Goal: Find specific page/section: Find specific page/section

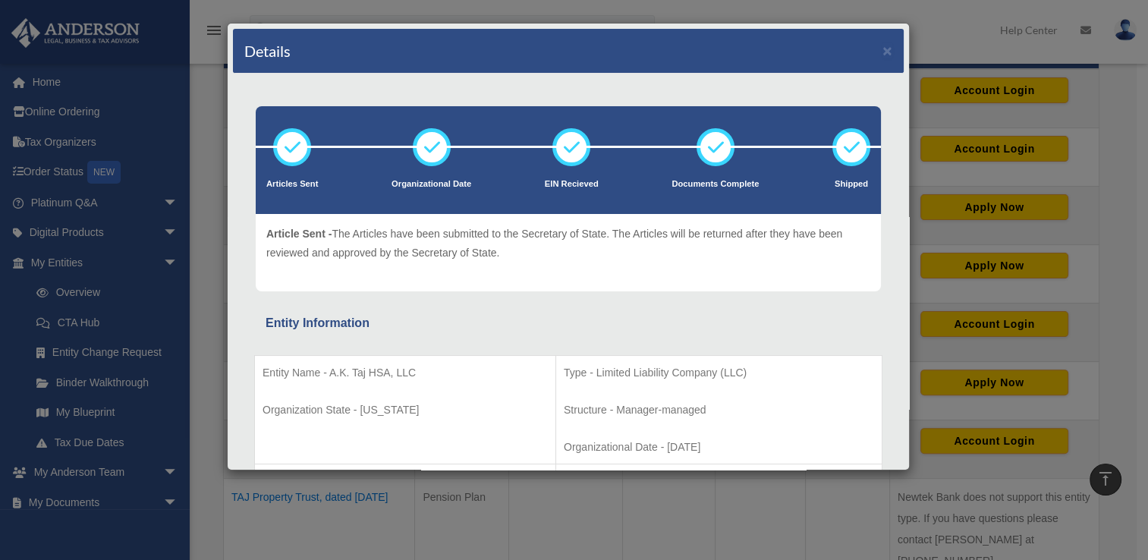
scroll to position [370, 0]
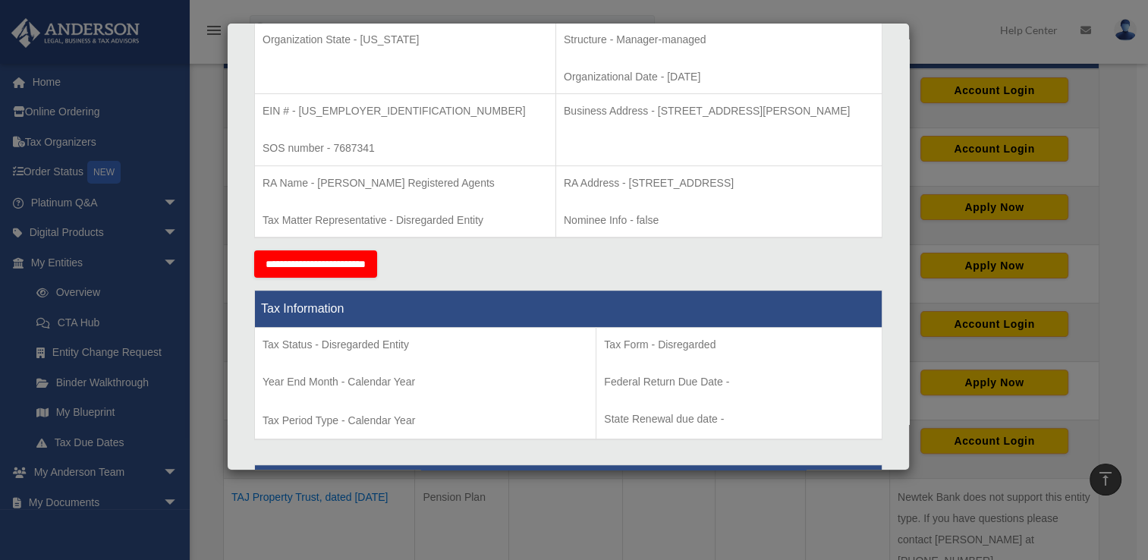
click at [170, 326] on div "Details × Articles Sent Organizational Date" at bounding box center [574, 280] width 1148 height 560
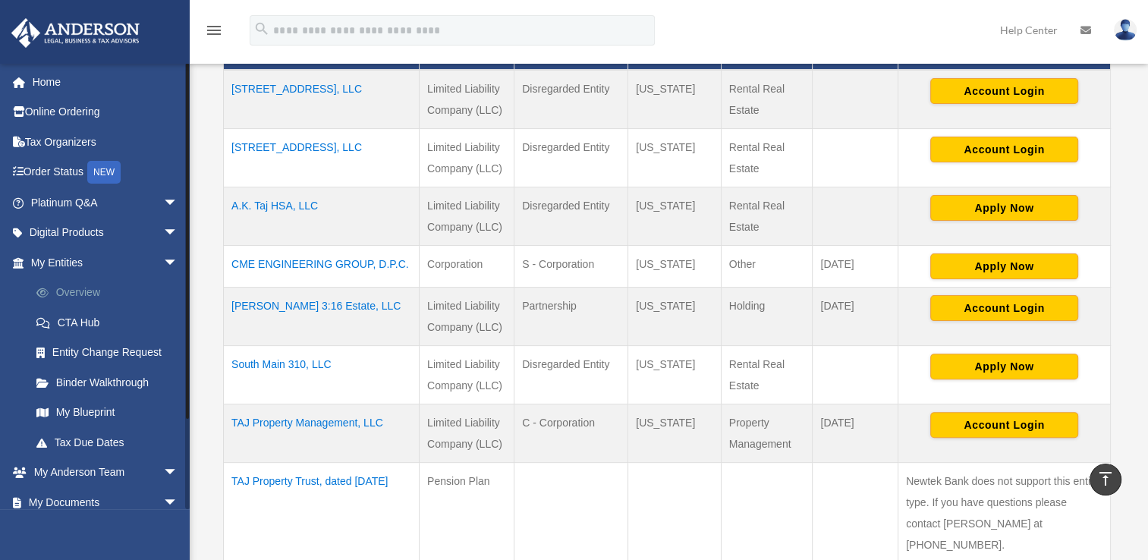
click at [70, 294] on link "Overview" at bounding box center [111, 293] width 180 height 30
click at [280, 478] on td "TAJ Property Trust, dated [DATE]" at bounding box center [322, 512] width 196 height 101
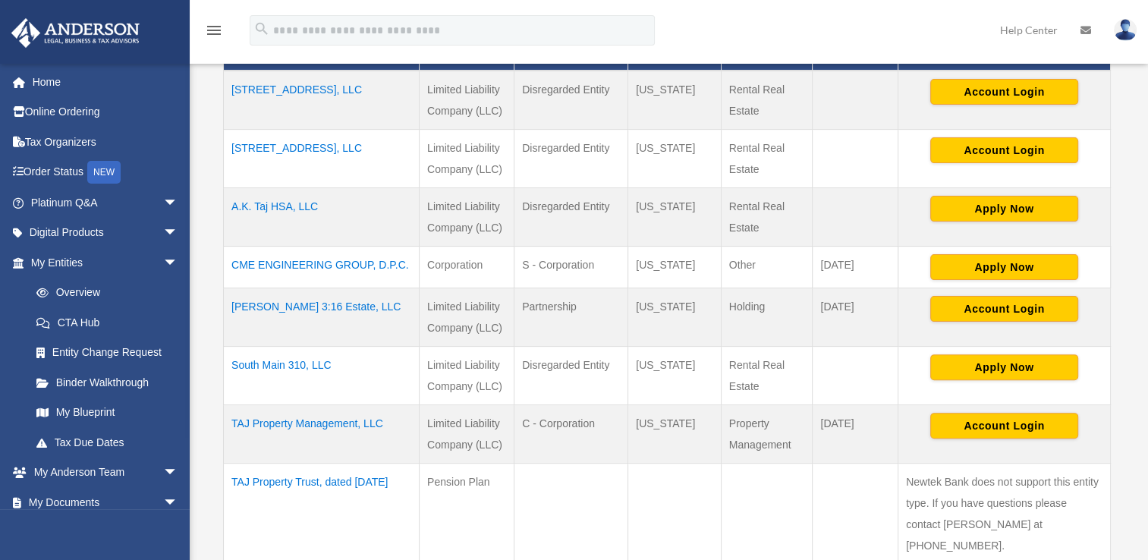
scroll to position [379, 0]
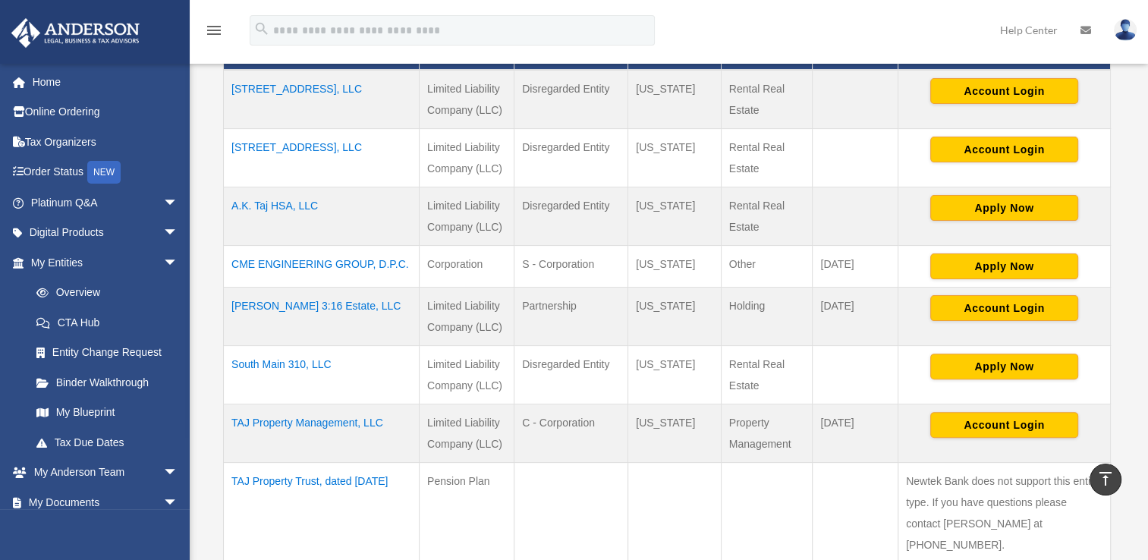
click at [303, 477] on td "TAJ Property Trust, dated [DATE]" at bounding box center [322, 512] width 196 height 101
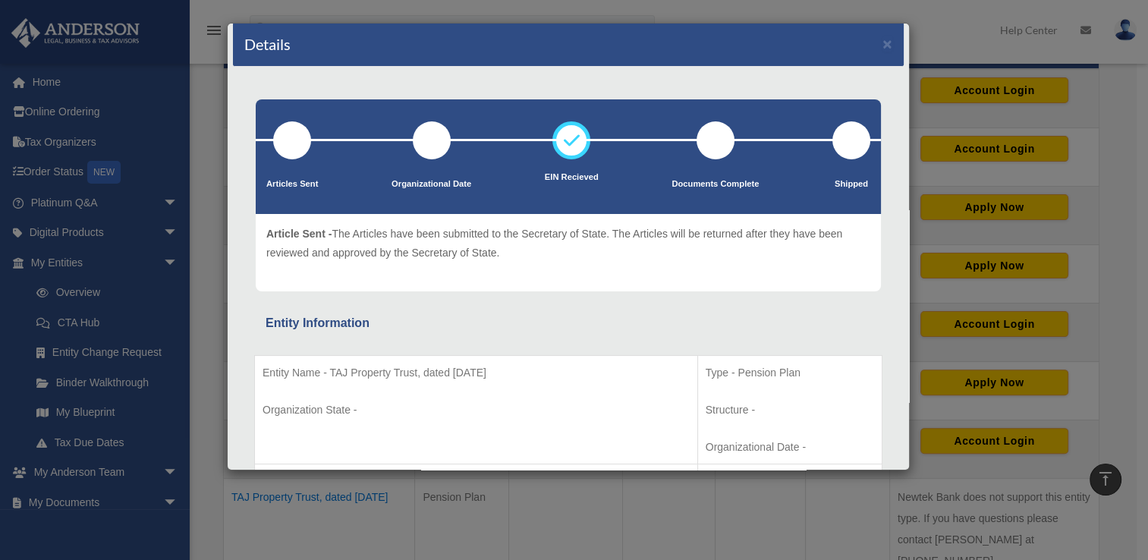
scroll to position [0, 0]
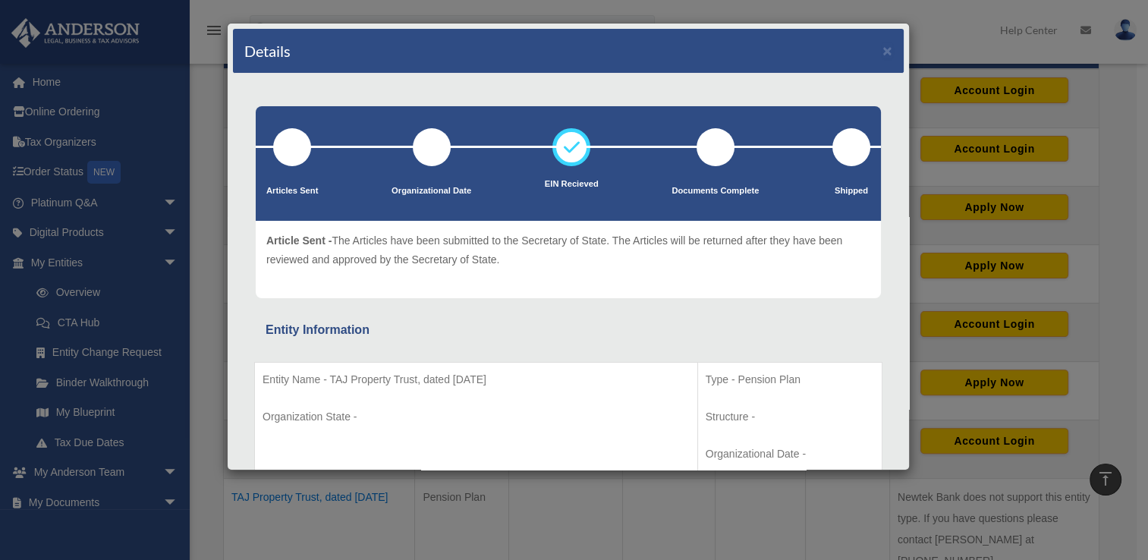
click at [205, 235] on div "Details × Articles Sent Organizational Date" at bounding box center [574, 280] width 1148 height 560
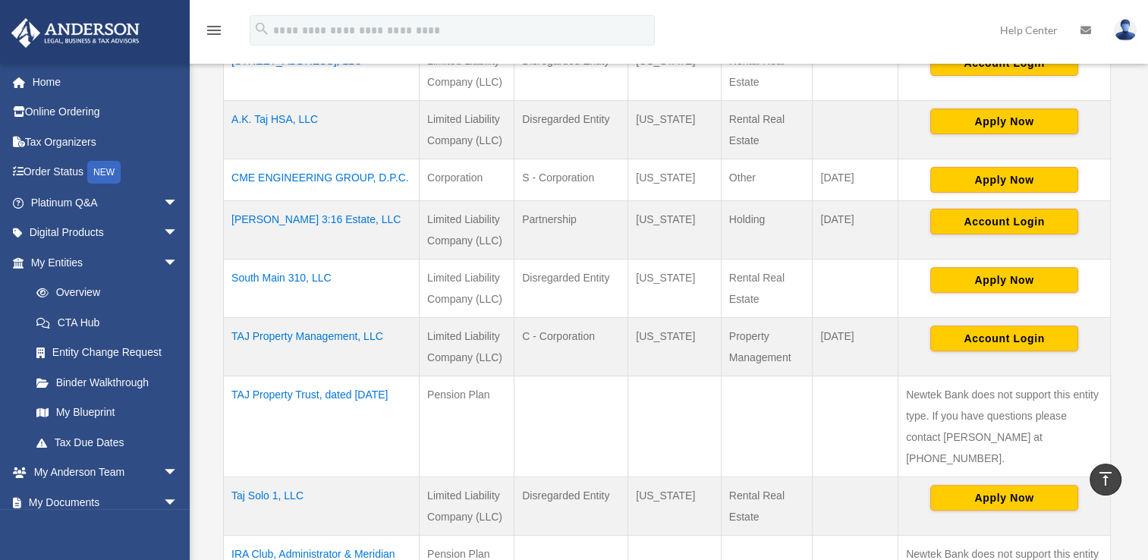
scroll to position [531, 0]
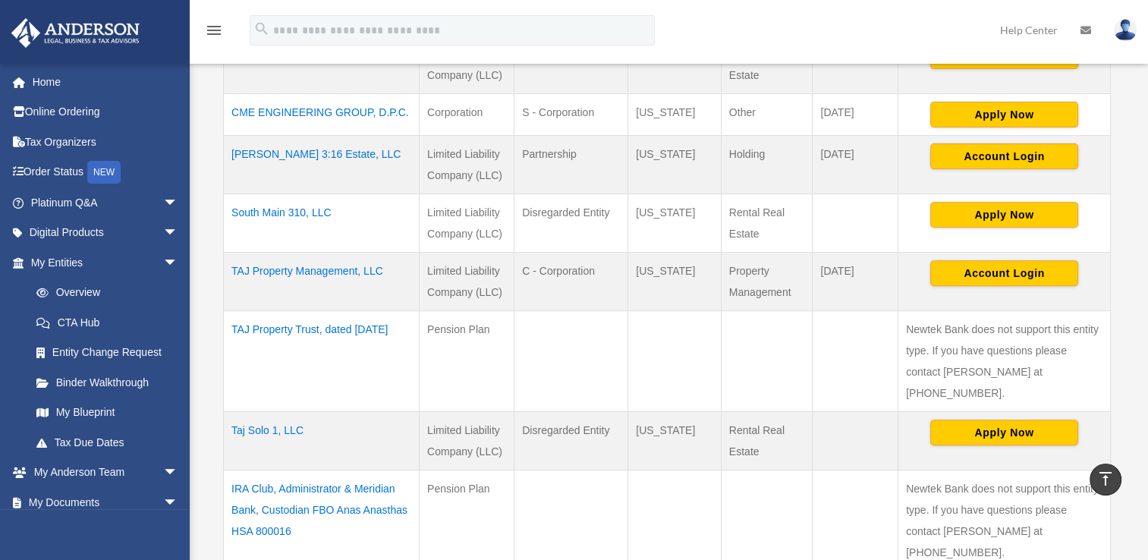
click at [273, 411] on td "Taj Solo 1, LLC" at bounding box center [322, 440] width 196 height 58
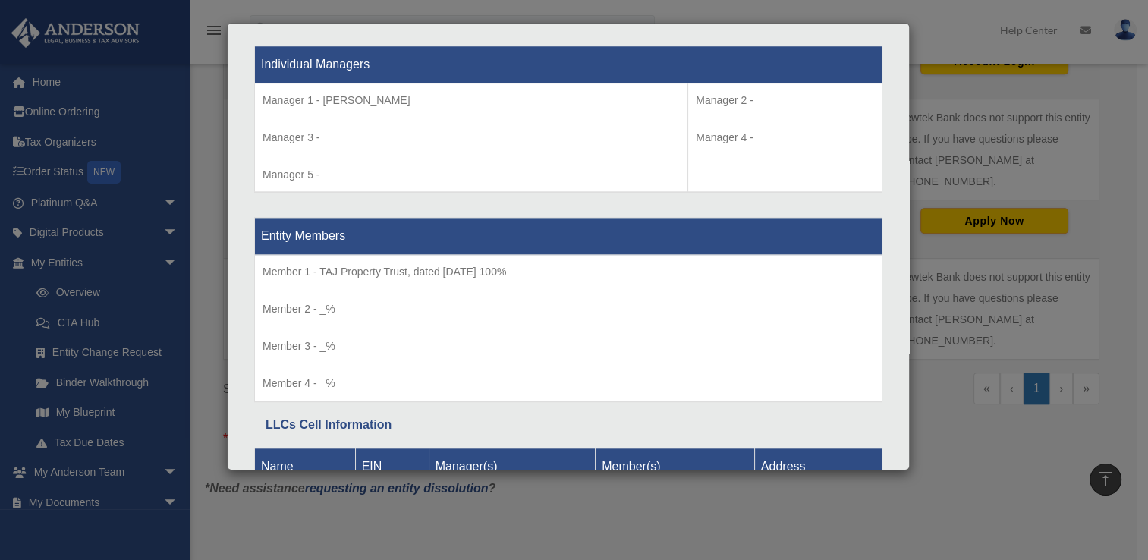
scroll to position [1129, 0]
